Goal: Information Seeking & Learning: Find specific fact

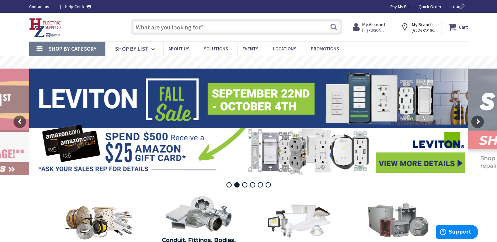
click at [140, 23] on input "text" at bounding box center [237, 27] width 212 height 16
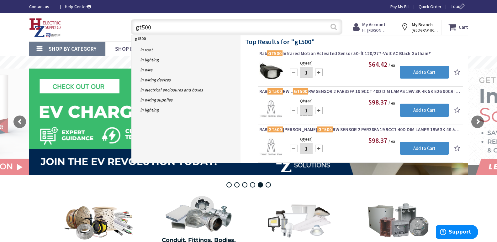
type input "gt500"
click at [332, 27] on button "Search" at bounding box center [334, 27] width 8 height 14
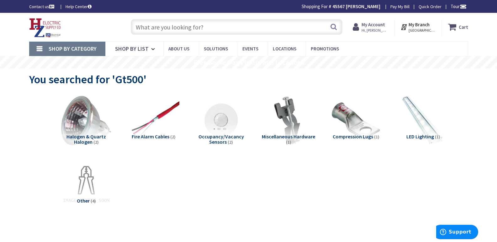
click at [142, 24] on input "text" at bounding box center [237, 27] width 212 height 16
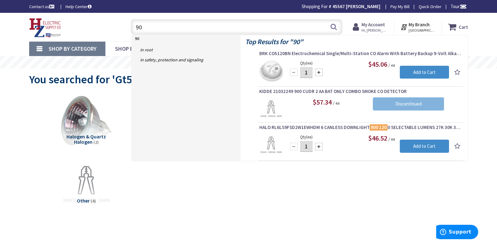
type input "9"
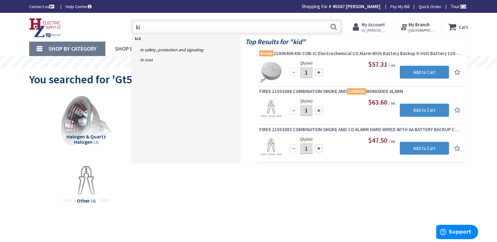
type input "k"
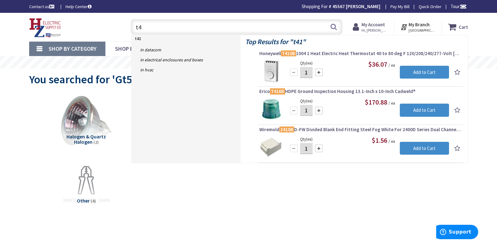
type input "t"
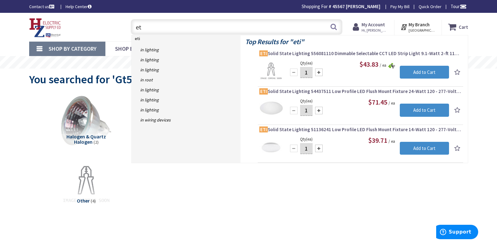
type input "e"
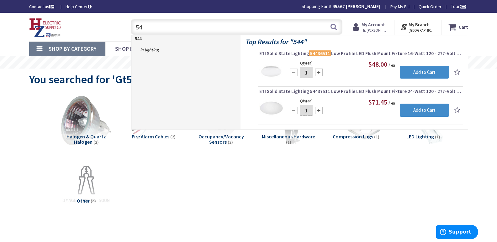
type input "5"
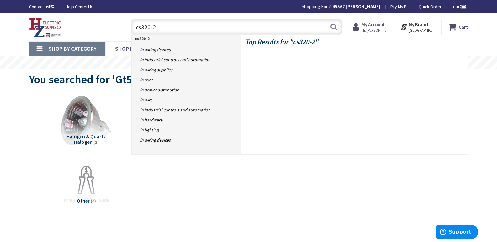
type input "cs320-2i"
